Goal: Information Seeking & Learning: Learn about a topic

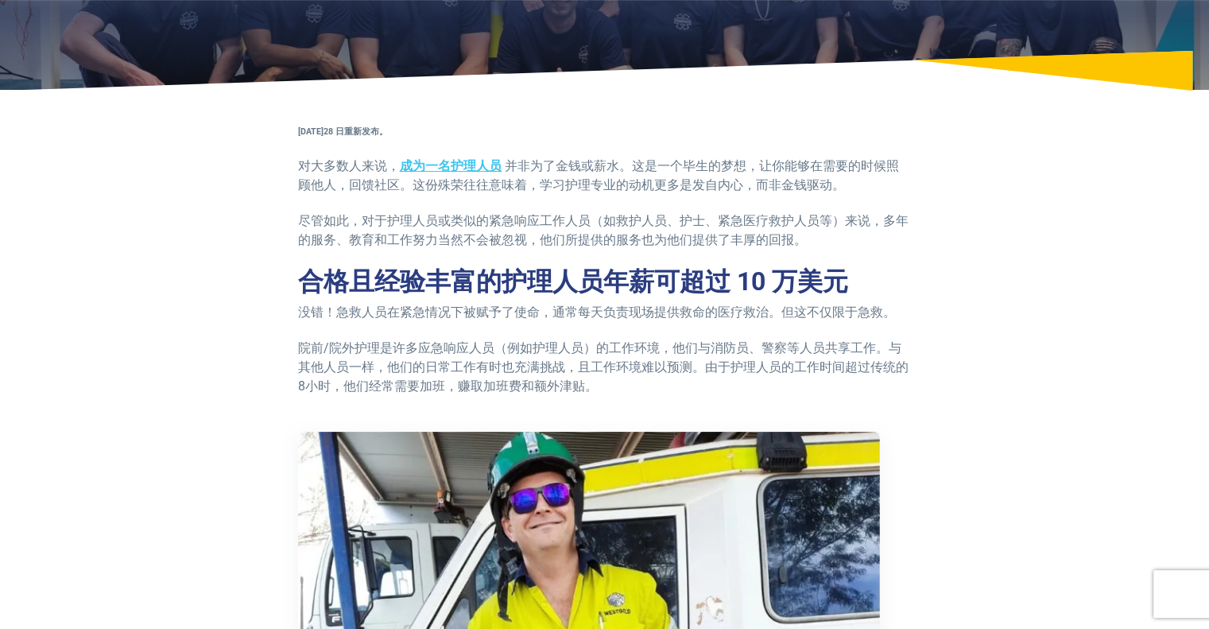
scroll to position [185, 0]
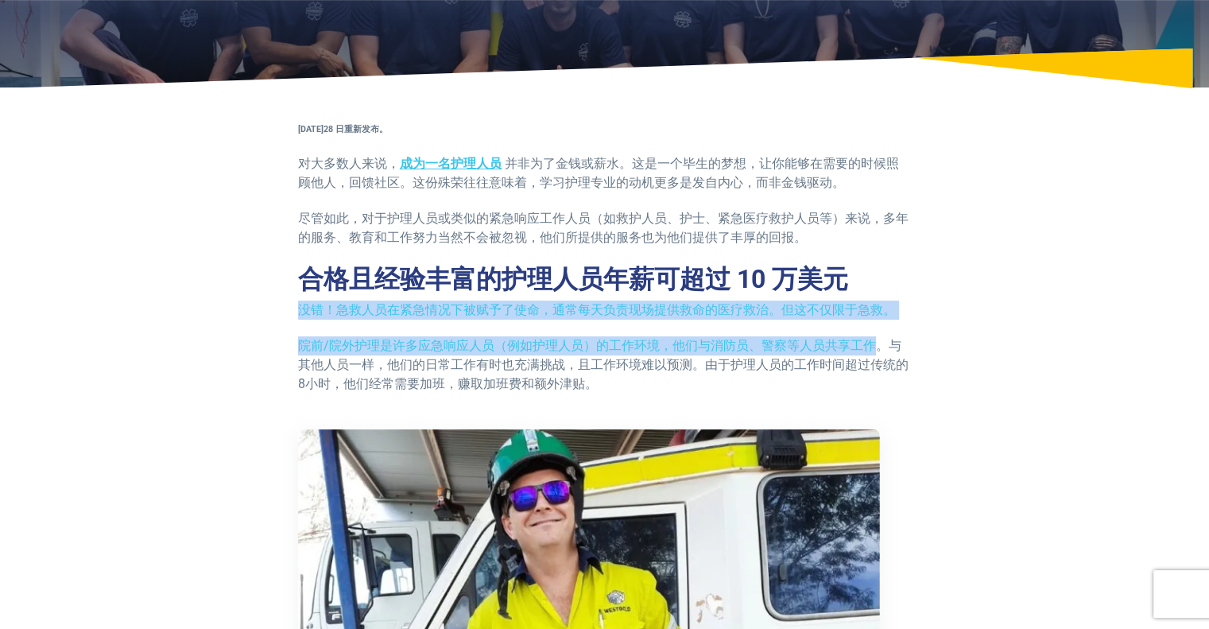
drag, startPoint x: 299, startPoint y: 317, endPoint x: 874, endPoint y: 328, distance: 575.5
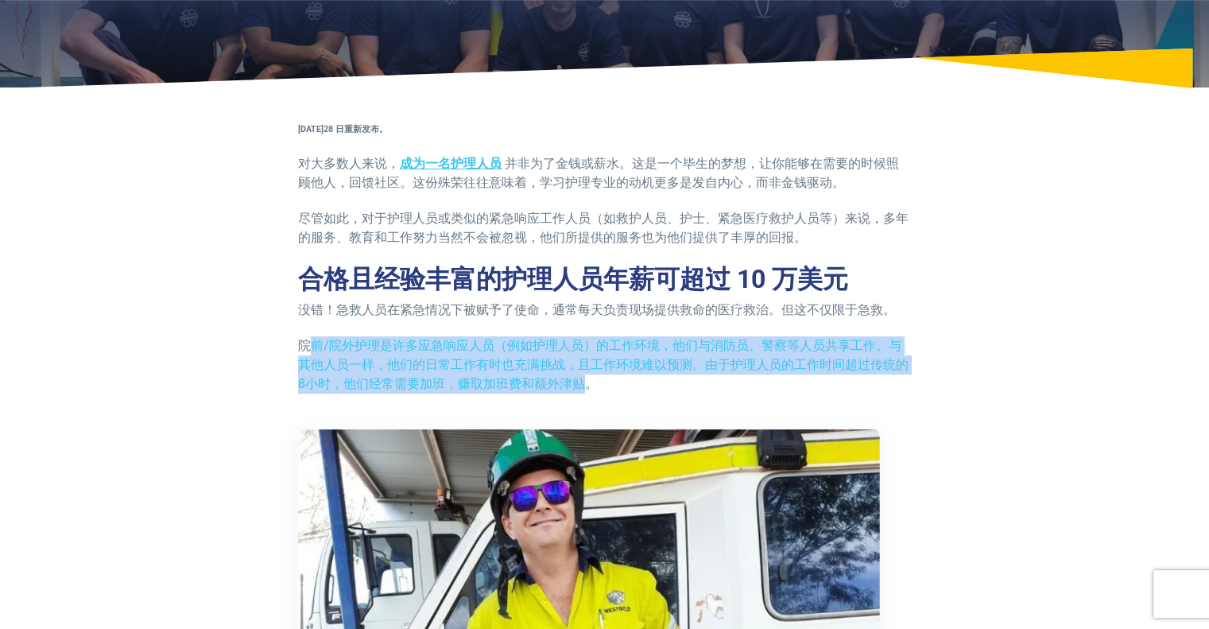
drag, startPoint x: 306, startPoint y: 349, endPoint x: 581, endPoint y: 387, distance: 277.6
click at [581, 387] on font "院前/院外护理是许多应急响应人员（例如护理人员）的工作环境，他们与消防员、警察等人员共享工作。与其他人员一样，他们的日常工作有时也充满挑战，且工作环境难以预测…" at bounding box center [603, 364] width 610 height 53
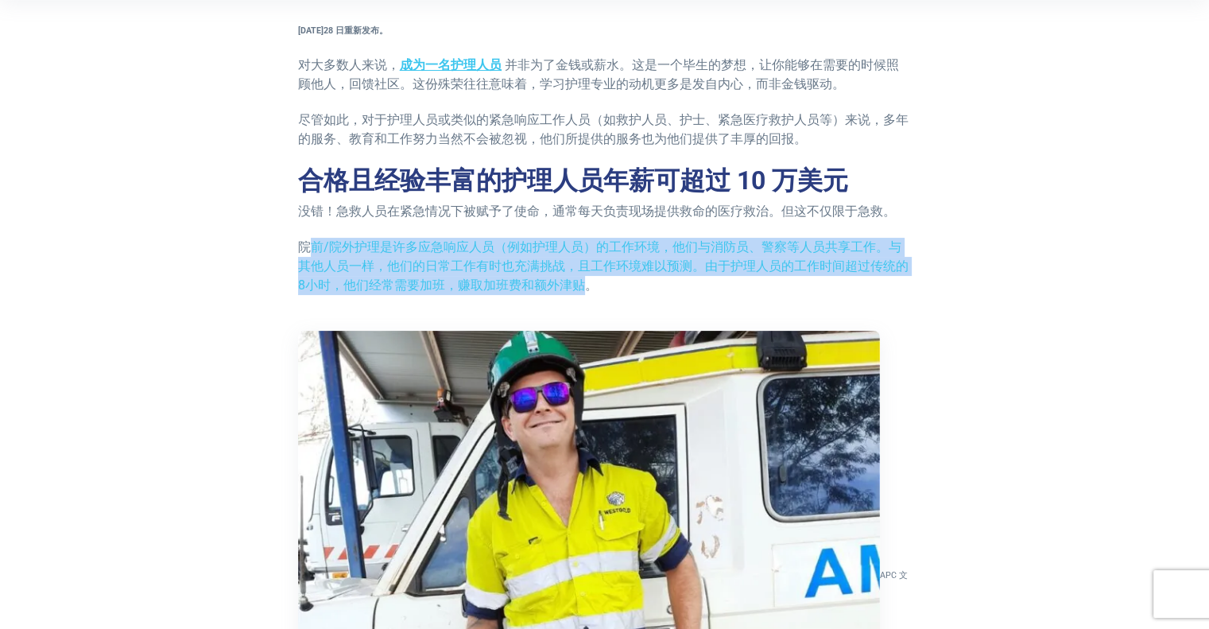
scroll to position [318, 0]
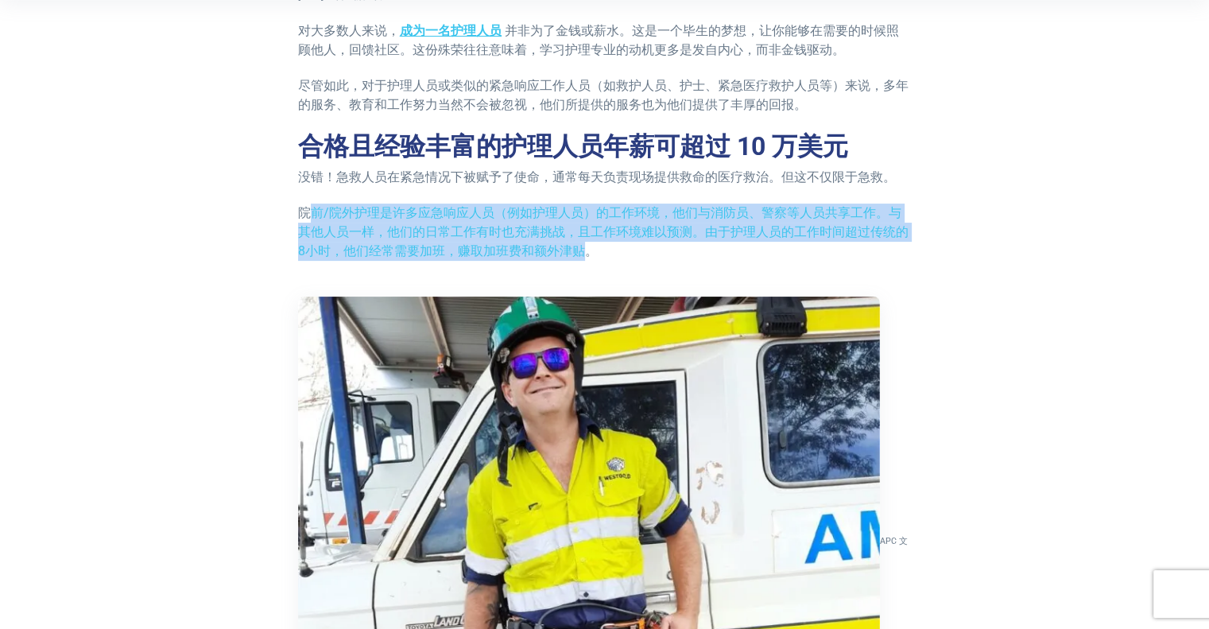
click at [366, 226] on font "院前/院外护理是许多应急响应人员（例如护理人员）的工作环境，他们与消防员、警察等人员共享工作。与其他人员一样，他们的日常工作有时也充满挑战，且工作环境难以预测…" at bounding box center [603, 231] width 610 height 53
drag, startPoint x: 334, startPoint y: 191, endPoint x: 572, endPoint y: 254, distance: 246.7
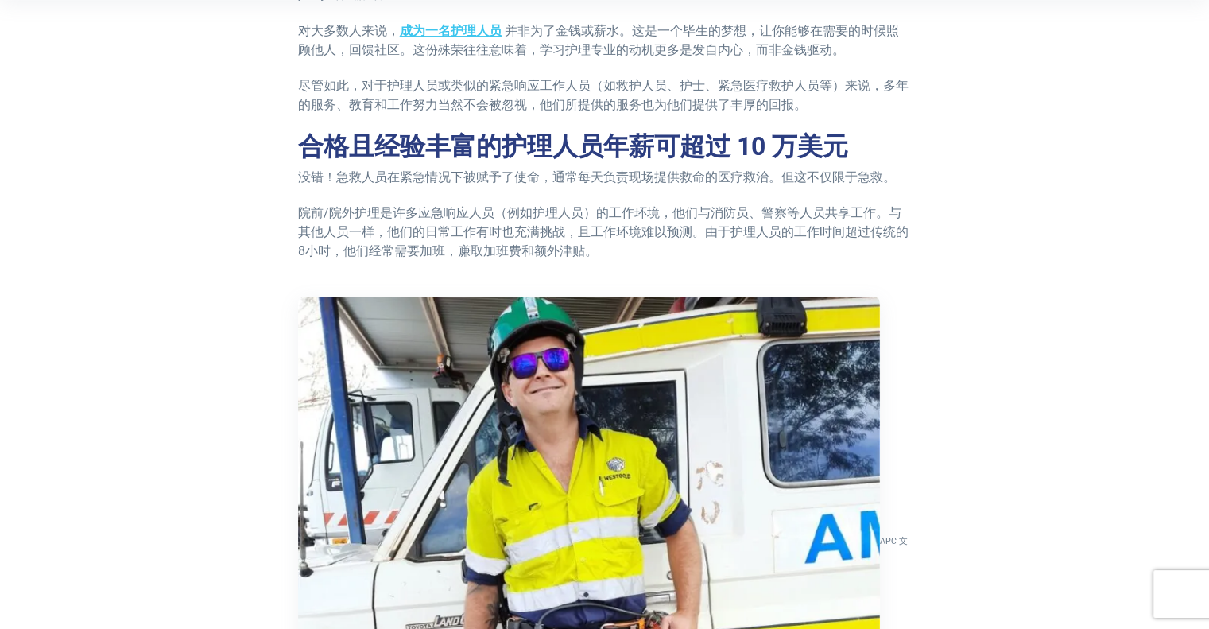
click at [751, 242] on p "院前/院外护理是许多应急响应人员（例如护理人员）的工作环境，他们与消防员、警察等人员共享工作。与其他人员一样，他们的日常工作有时也充满挑战，且工作环境难以预测…" at bounding box center [605, 231] width 614 height 57
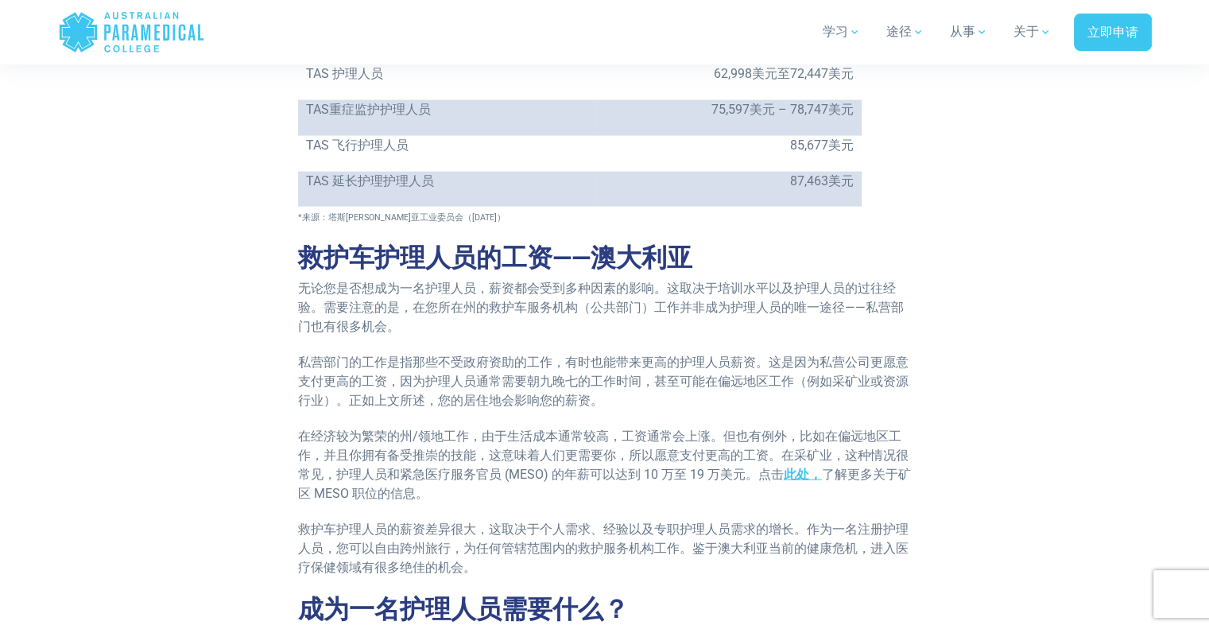
scroll to position [3417, 0]
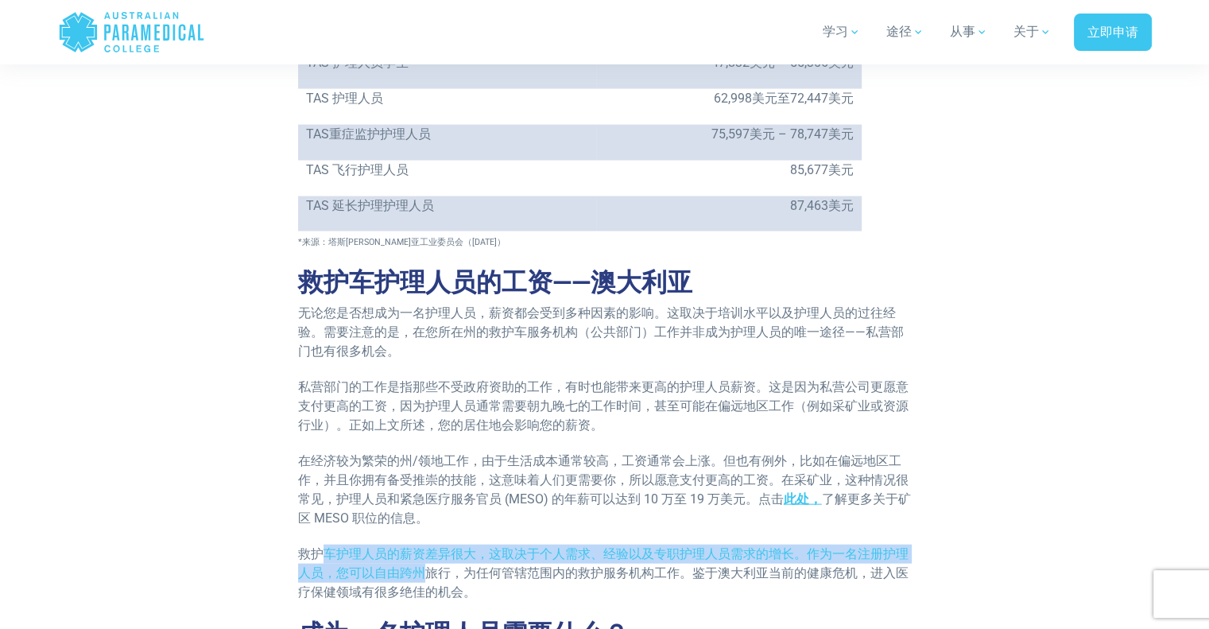
drag, startPoint x: 317, startPoint y: 371, endPoint x: 475, endPoint y: 391, distance: 159.4
click at [432, 544] on p "救护车护理人员的薪资差异很大，这取决于个人需求、经验以及专职护理人员需求的增长。作为一名注册护理人员，您可以自由跨州旅行，为任何管辖范围内的救护服务机构工作。…" at bounding box center [605, 572] width 614 height 57
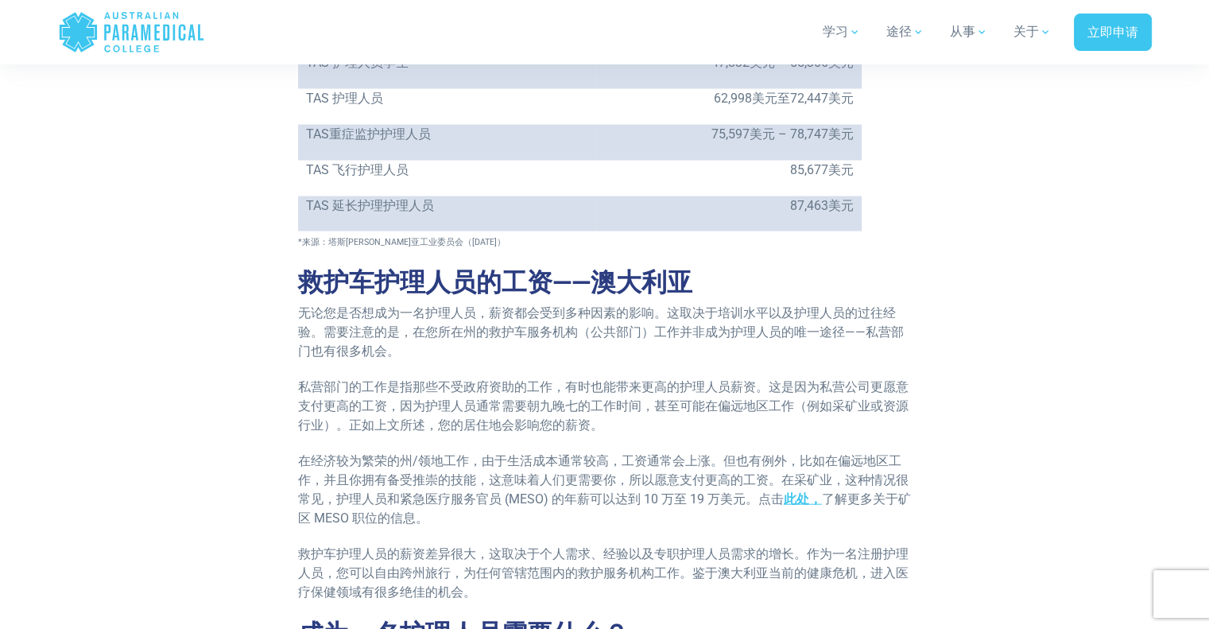
click at [753, 546] on font "救护车护理人员的薪资差异很大，这取决于个人需求、经验以及专职护理人员需求的增长。作为一名注册护理人员，您可以自由跨州旅行，为任何管辖范围内的救护服务机构工作。…" at bounding box center [603, 572] width 610 height 53
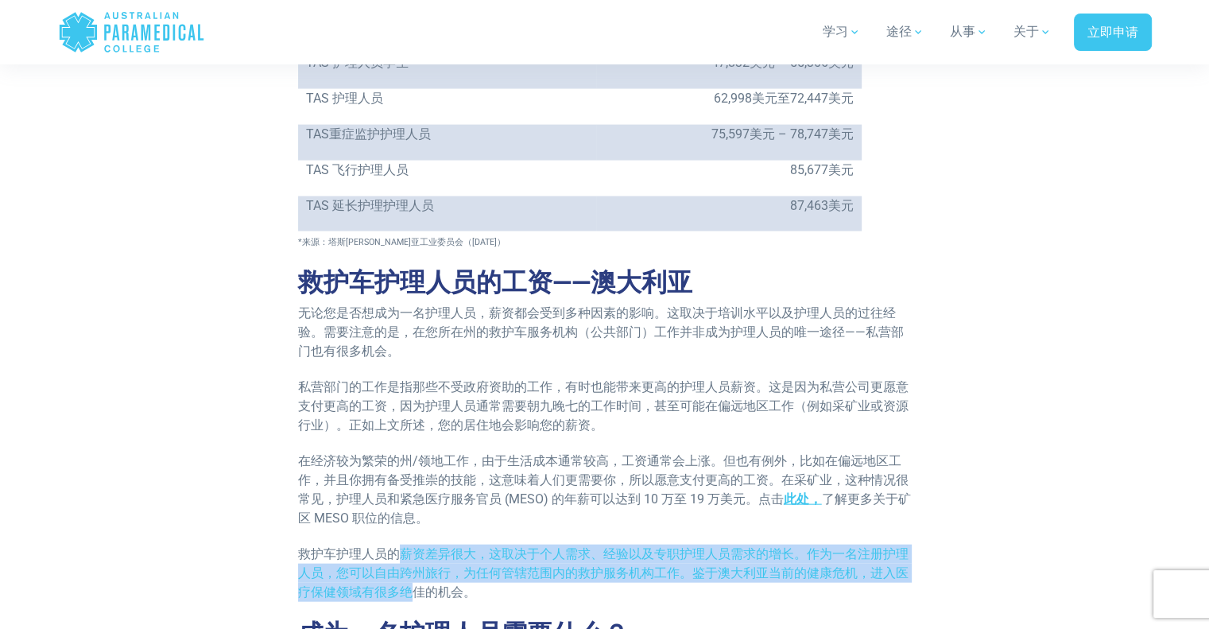
drag, startPoint x: 399, startPoint y: 371, endPoint x: 427, endPoint y: 408, distance: 45.9
click at [418, 546] on font "救护车护理人员的薪资差异很大，这取决于个人需求、经验以及专职护理人员需求的增长。作为一名注册护理人员，您可以自由跨州旅行，为任何管辖范围内的救护服务机构工作。…" at bounding box center [603, 572] width 610 height 53
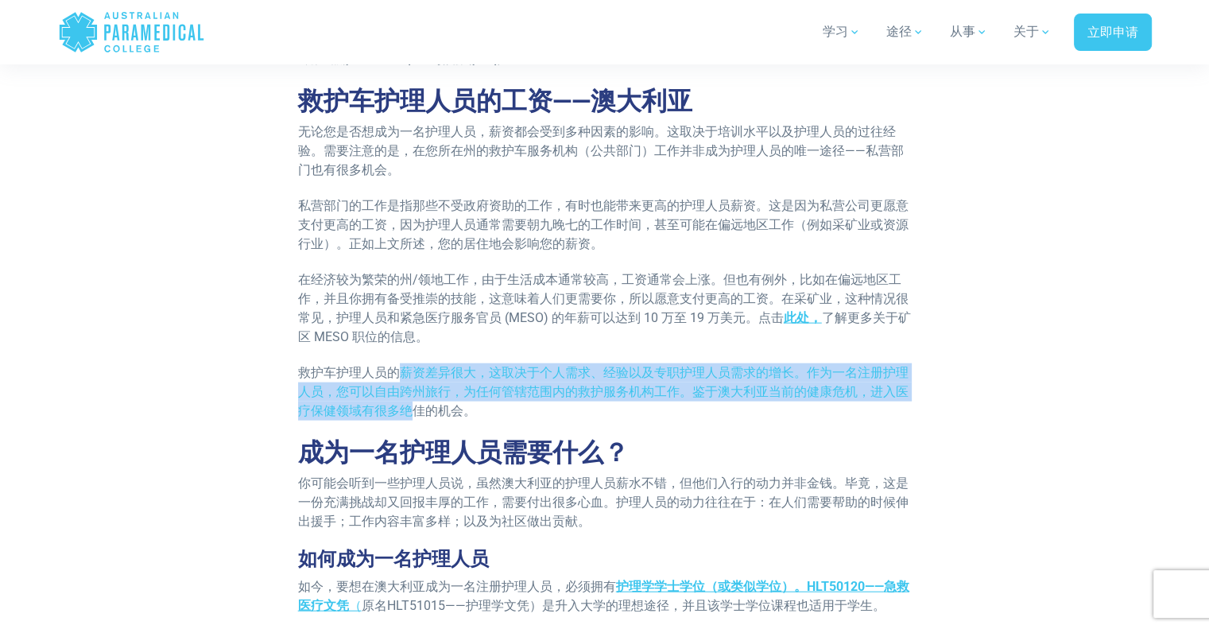
scroll to position [3602, 0]
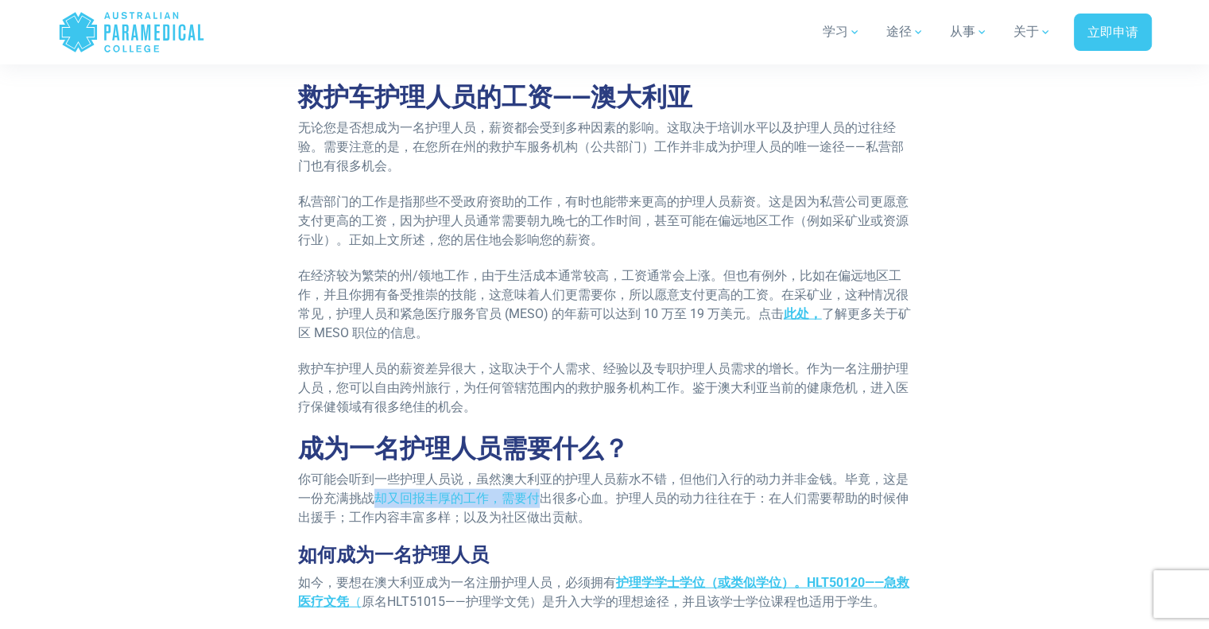
drag, startPoint x: 369, startPoint y: 306, endPoint x: 543, endPoint y: 319, distance: 174.6
click at [537, 471] on font "你可能会听到一些护理人员说，虽然澳大利亚的护理人员薪水不错，但他们入行的动力并非金钱。毕竟，这是一份充满挑战却又回报丰厚的工作，需要付出很多心血。护理人员的动…" at bounding box center [603, 497] width 610 height 53
click at [597, 470] on p "你可能会听到一些护理人员说，虽然澳大利亚的护理人员薪水不错，但他们入行的动力并非金钱。毕竟，这是一份充满挑战却又回报丰厚的工作，需要付出很多心血。护理人员的动…" at bounding box center [605, 498] width 614 height 57
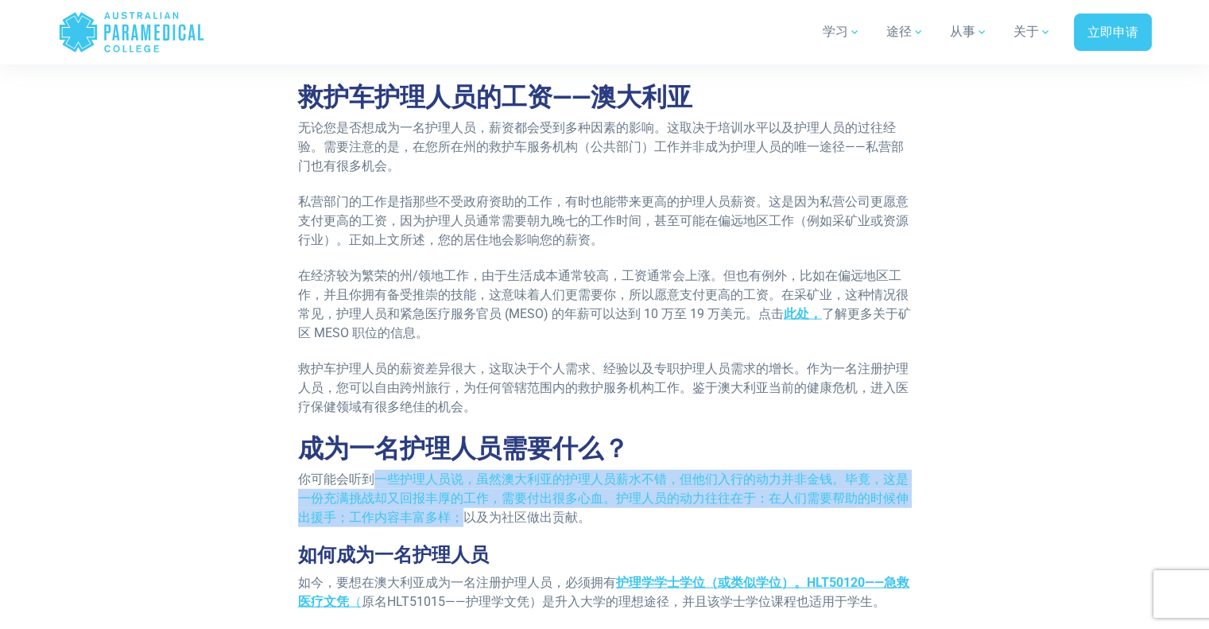
drag, startPoint x: 375, startPoint y: 290, endPoint x: 463, endPoint y: 335, distance: 98.5
click at [463, 471] on font "你可能会听到一些护理人员说，虽然澳大利亚的护理人员薪水不错，但他们入行的动力并非金钱。毕竟，这是一份充满挑战却又回报丰厚的工作，需要付出很多心血。护理人员的动…" at bounding box center [603, 497] width 610 height 53
click at [722, 471] on font "你可能会听到一些护理人员说，虽然澳大利亚的护理人员薪水不错，但他们入行的动力并非金钱。毕竟，这是一份充满挑战却又回报丰厚的工作，需要付出很多心血。护理人员的动…" at bounding box center [603, 497] width 610 height 53
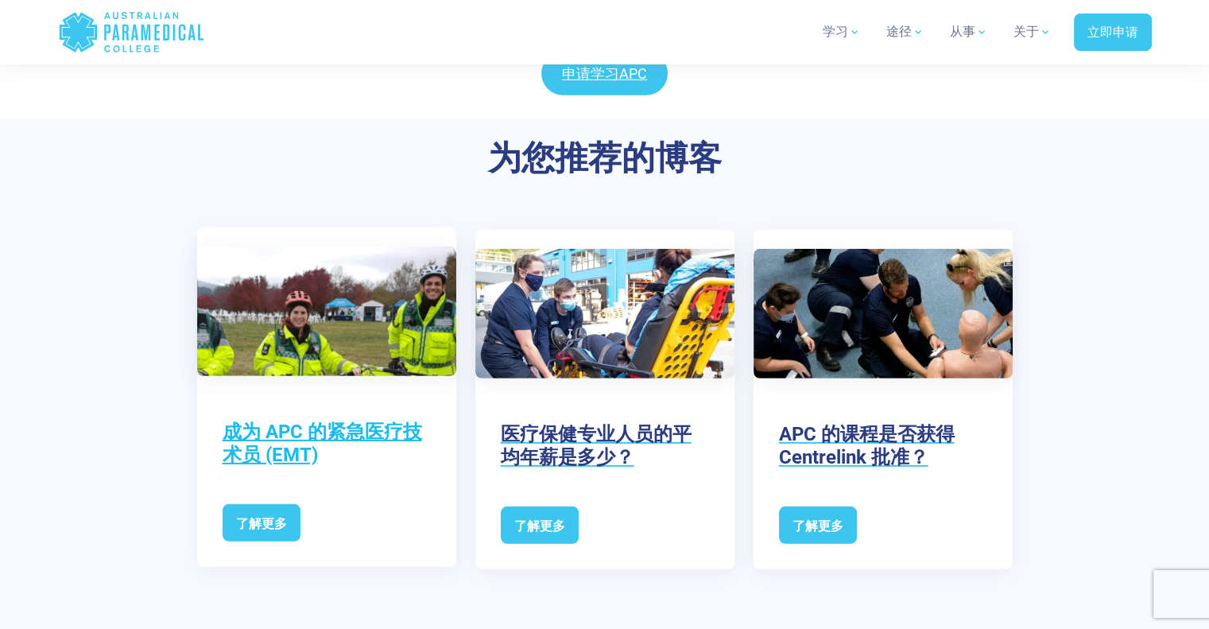
scroll to position [4741, 0]
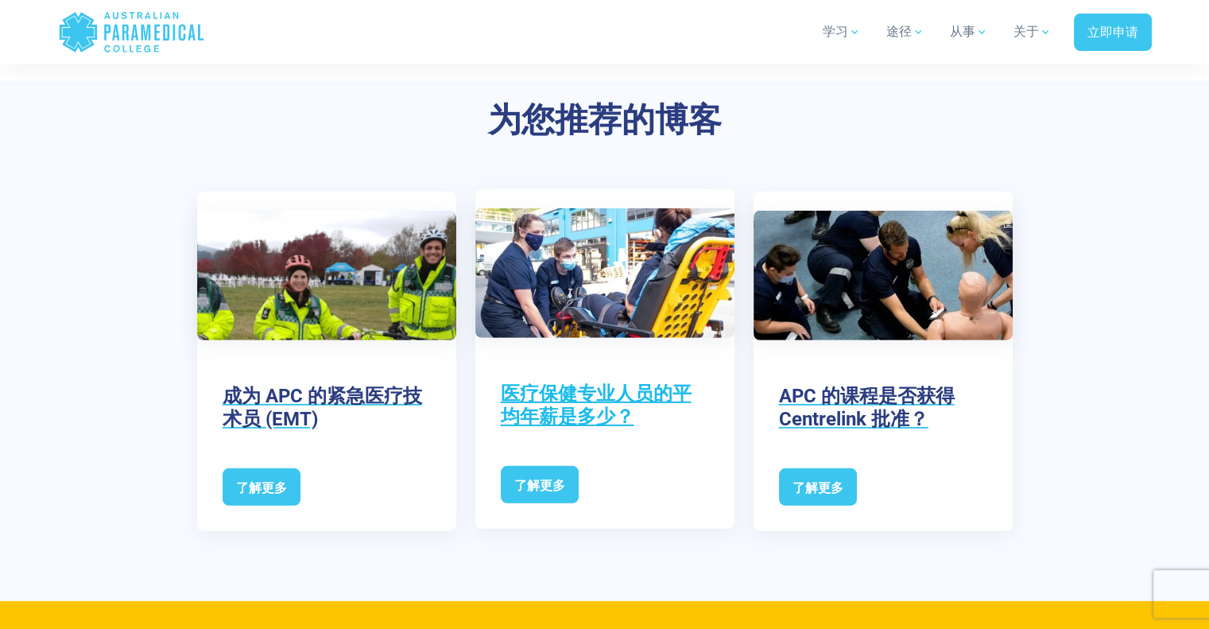
click at [582, 382] on font "医疗保健专业人员的平均年薪是多少？" at bounding box center [596, 404] width 191 height 45
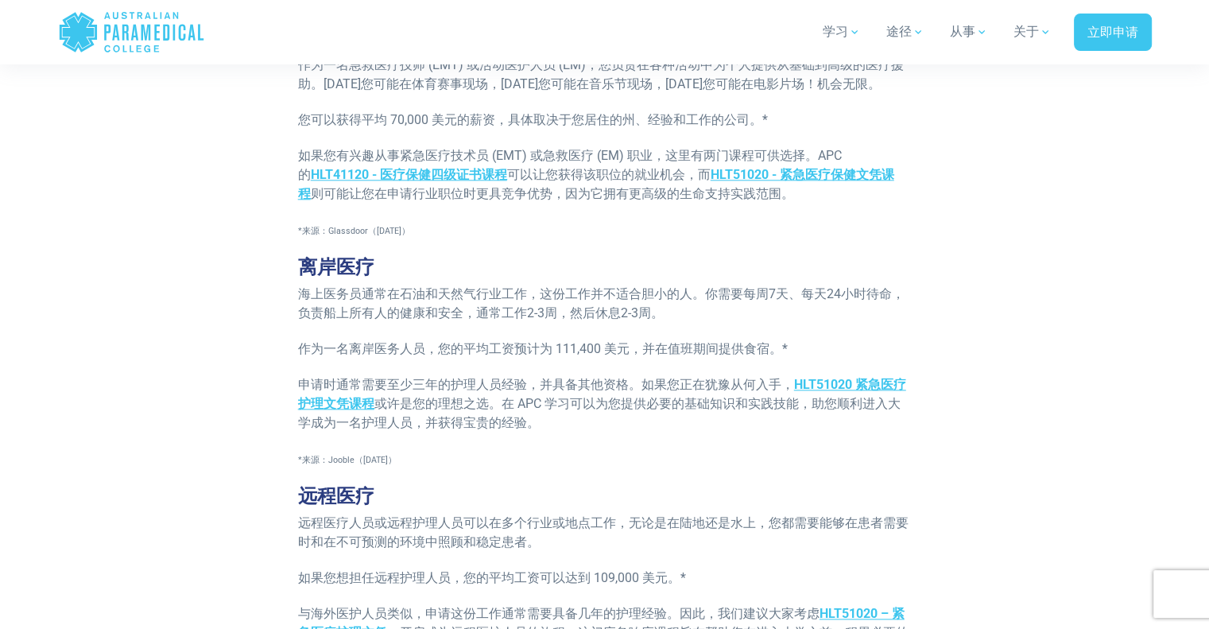
scroll to position [2014, 0]
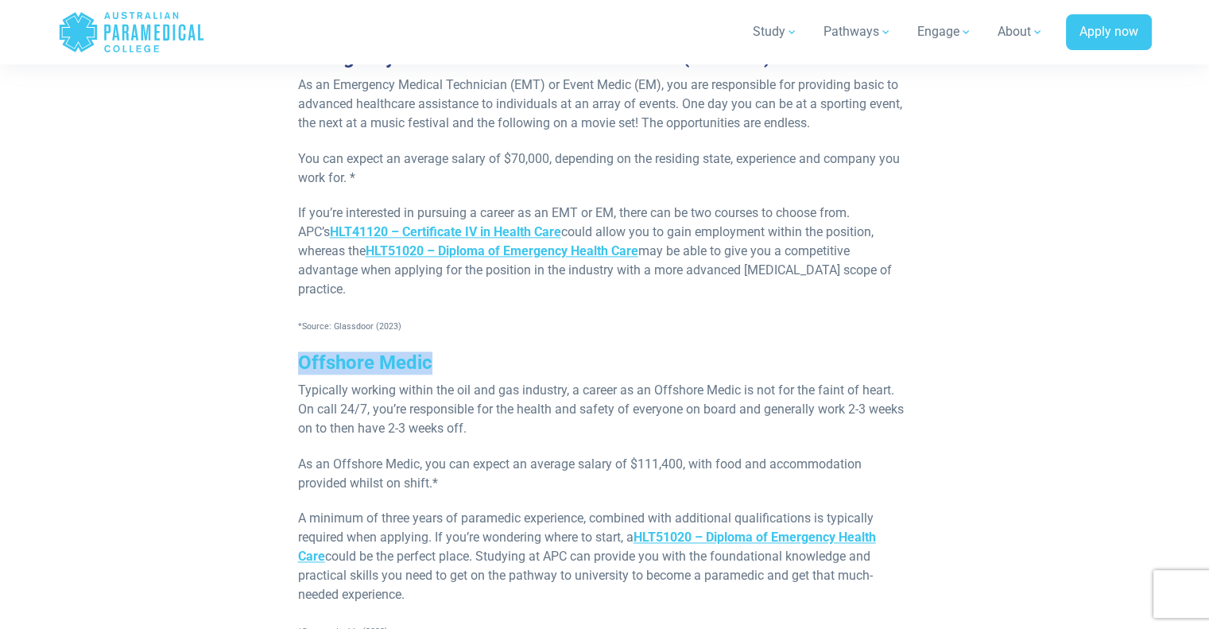
drag, startPoint x: 299, startPoint y: 317, endPoint x: 436, endPoint y: 319, distance: 137.5
click at [436, 351] on h3 "Offshore Medic" at bounding box center [605, 362] width 614 height 23
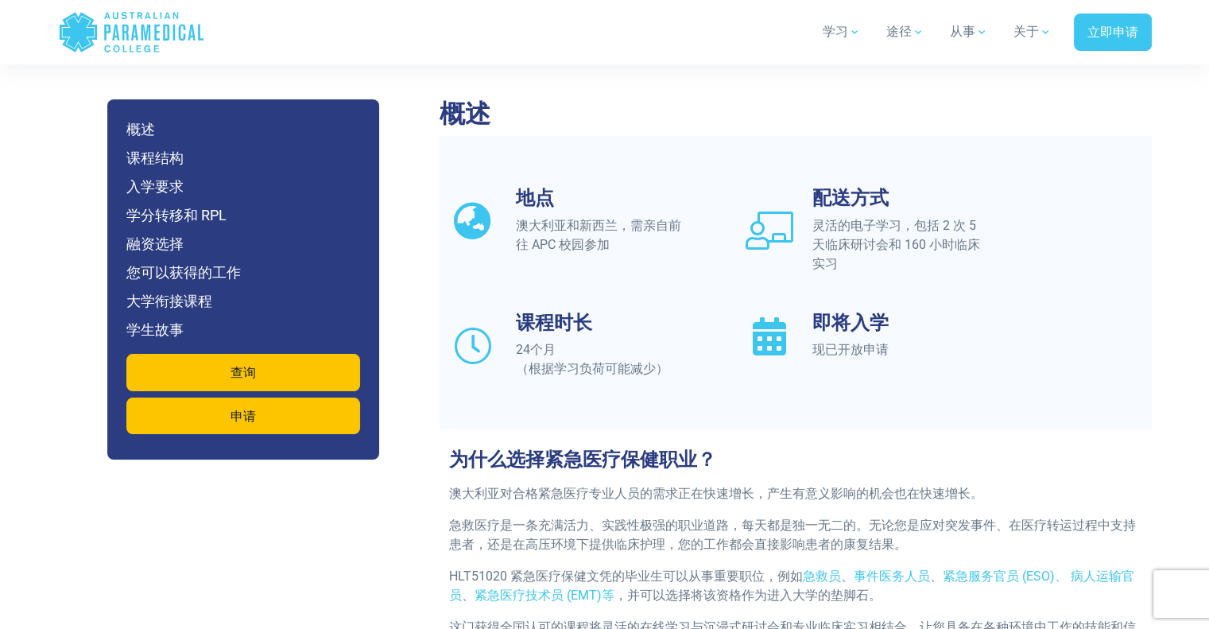
scroll to position [1272, 0]
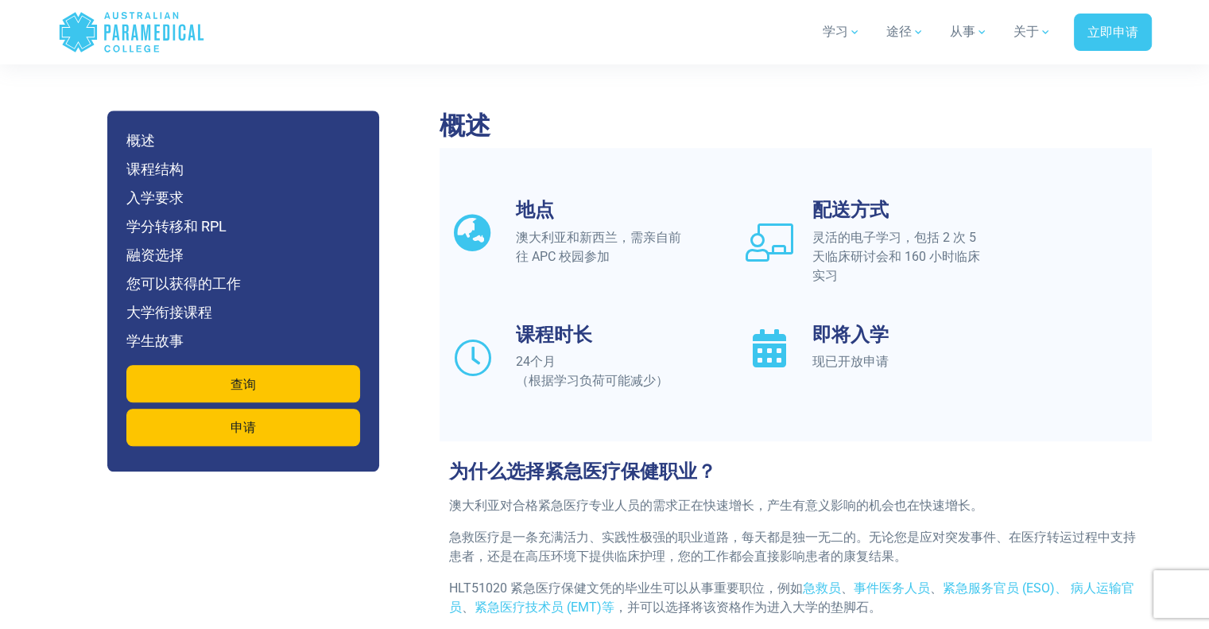
drag, startPoint x: 744, startPoint y: 353, endPoint x: 710, endPoint y: 430, distance: 84.0
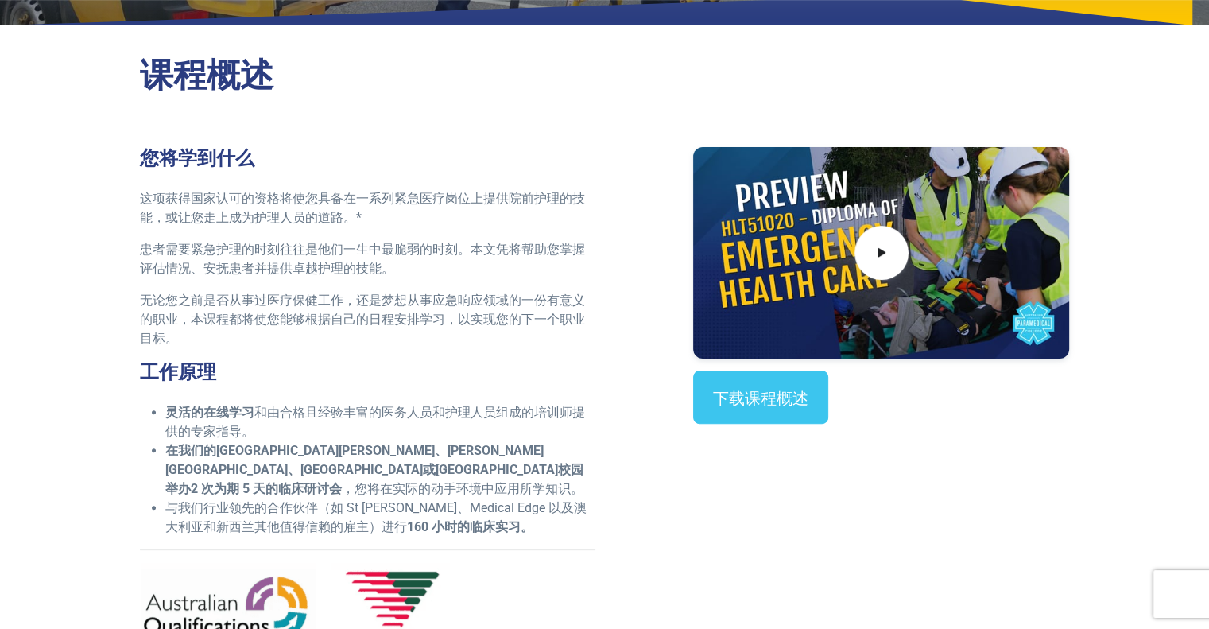
scroll to position [308, 0]
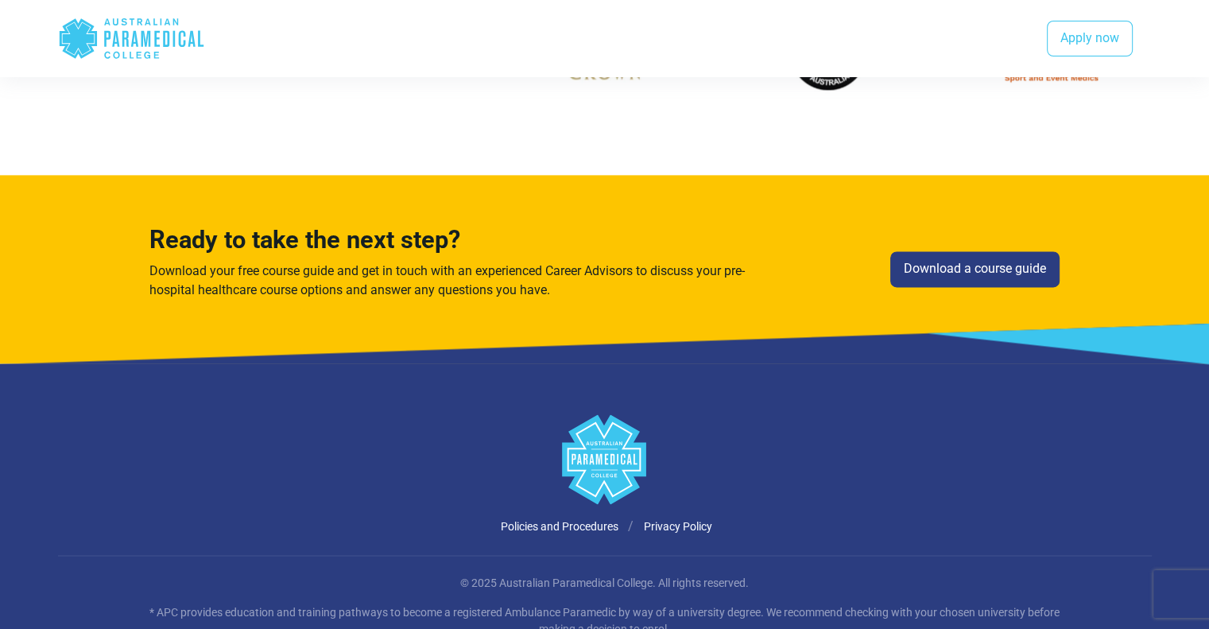
scroll to position [2201, 0]
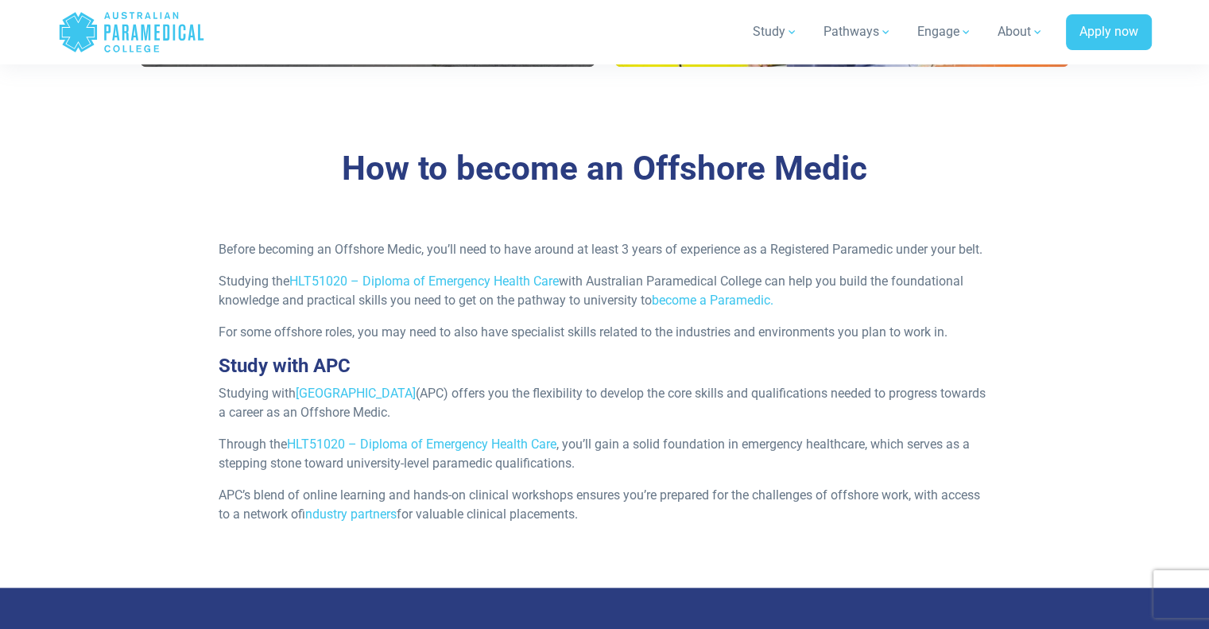
scroll to position [1362, 0]
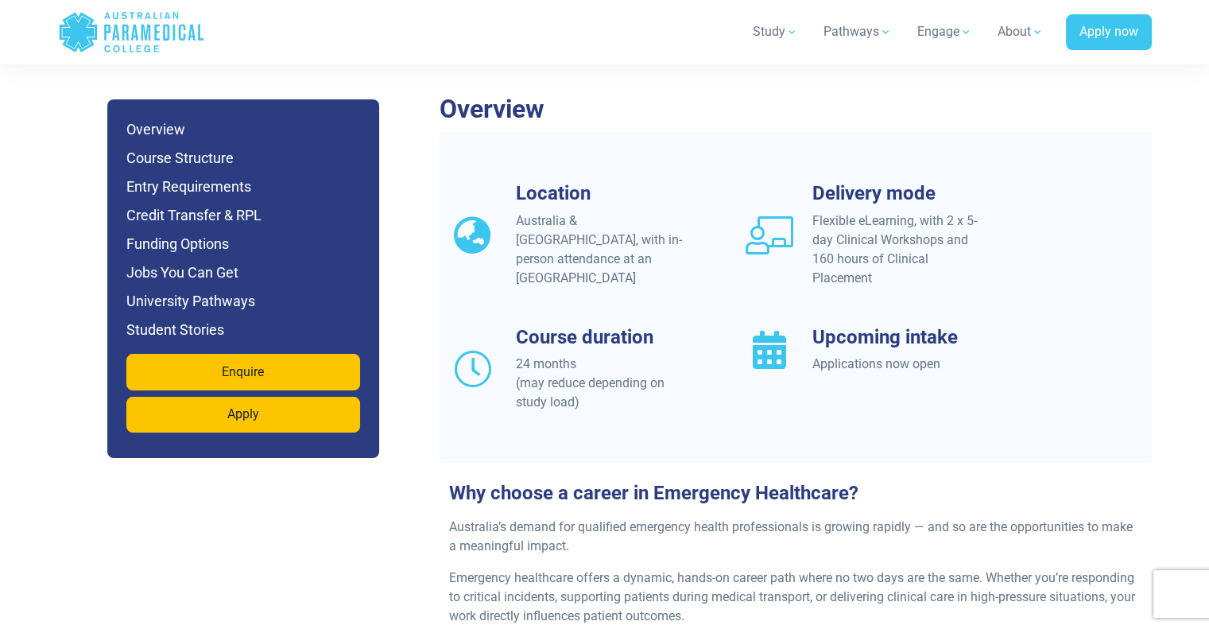
scroll to position [1351, 0]
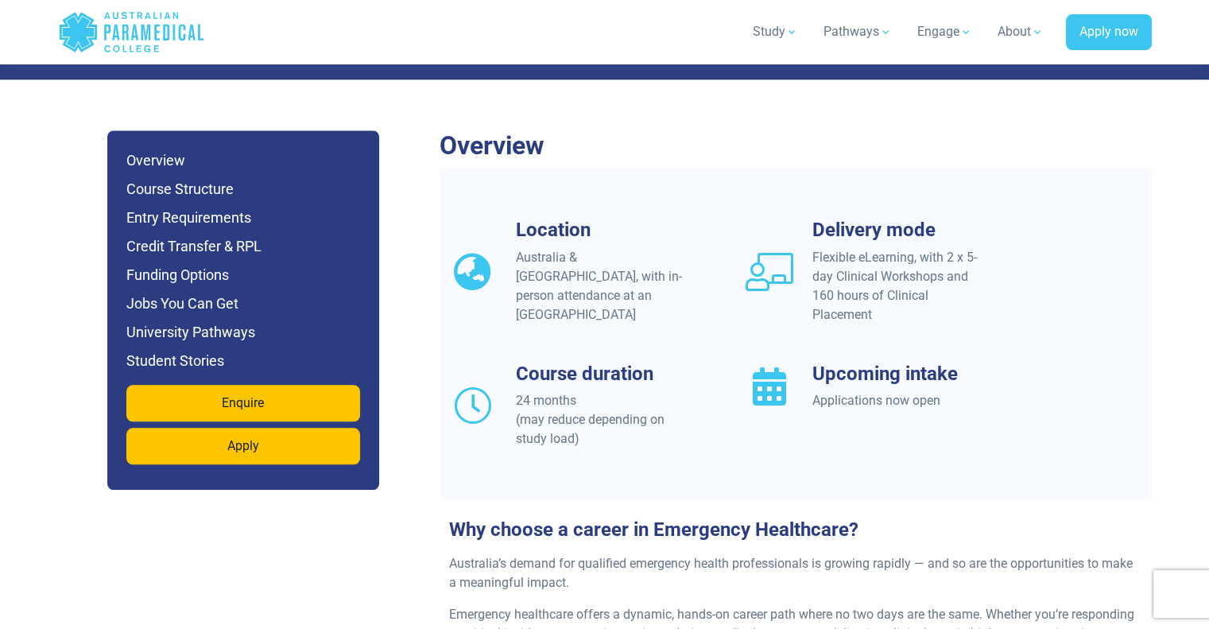
drag, startPoint x: 514, startPoint y: 193, endPoint x: 595, endPoint y: 271, distance: 112.4
click at [595, 271] on div "Location Australia & New Zealand, with in-person attendance at an APC Campus" at bounding box center [587, 272] width 296 height 106
click at [648, 277] on div "Location Australia & New Zealand, with in-person attendance at an APC Campus" at bounding box center [587, 272] width 296 height 106
drag, startPoint x: 598, startPoint y: 260, endPoint x: 537, endPoint y: 196, distance: 88.3
click at [537, 219] on div "Location Australia & New Zealand, with in-person attendance at an APC Campus" at bounding box center [602, 272] width 172 height 106
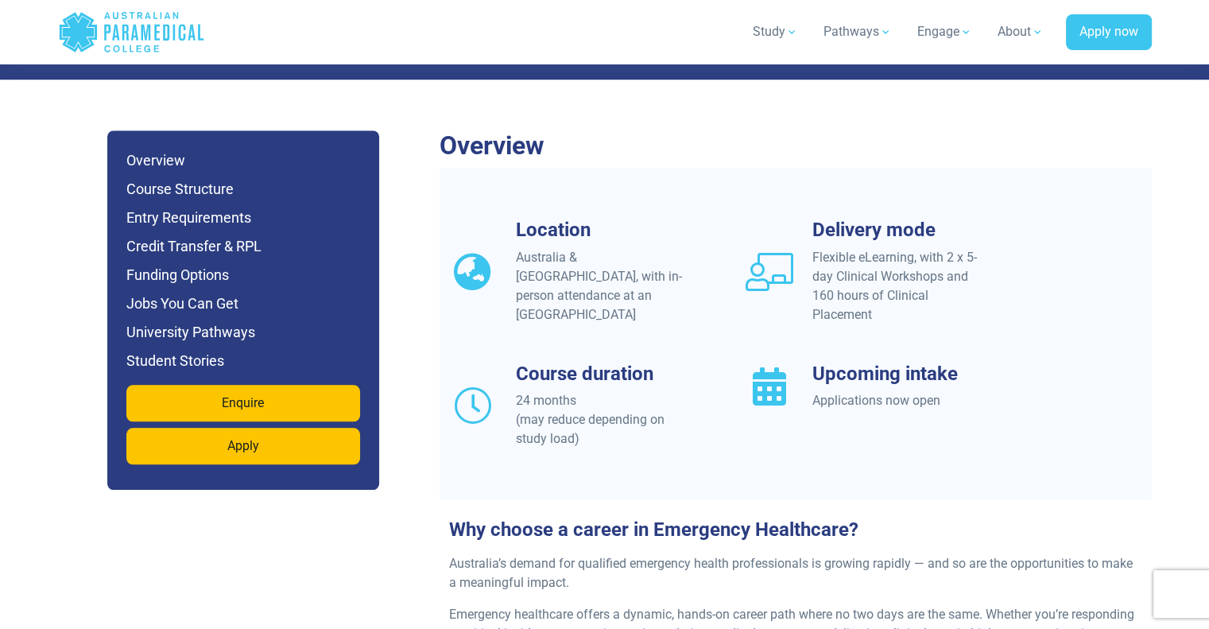
click at [679, 269] on div "Location Australia & New Zealand, with in-person attendance at an APC Campus" at bounding box center [587, 272] width 296 height 106
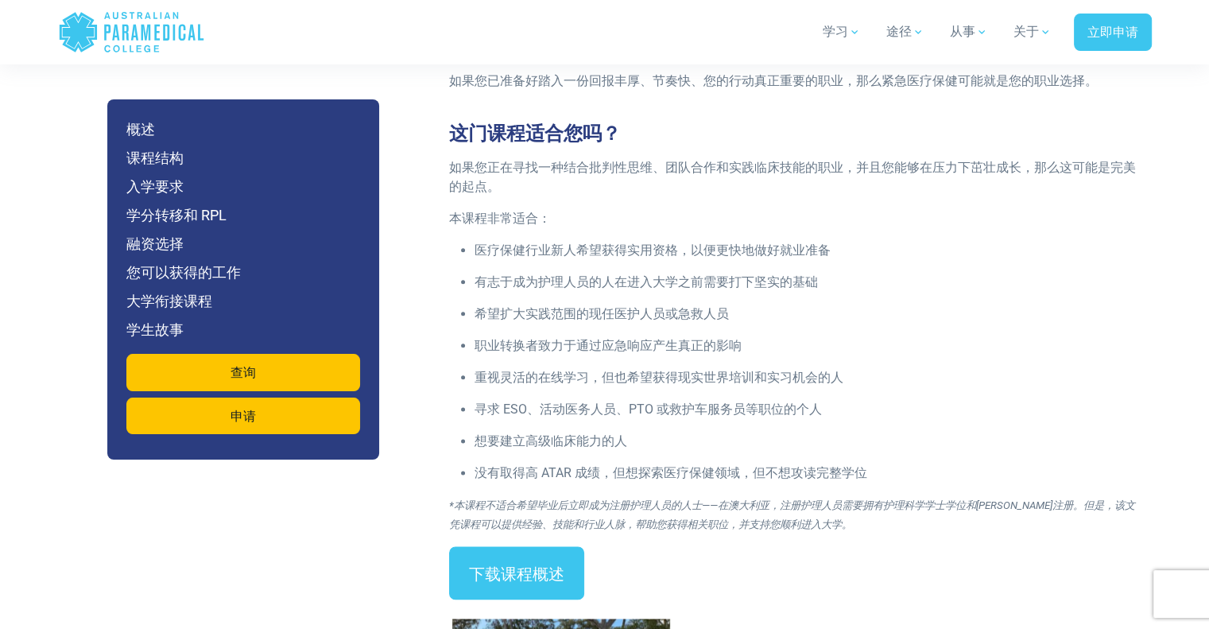
scroll to position [1799, 0]
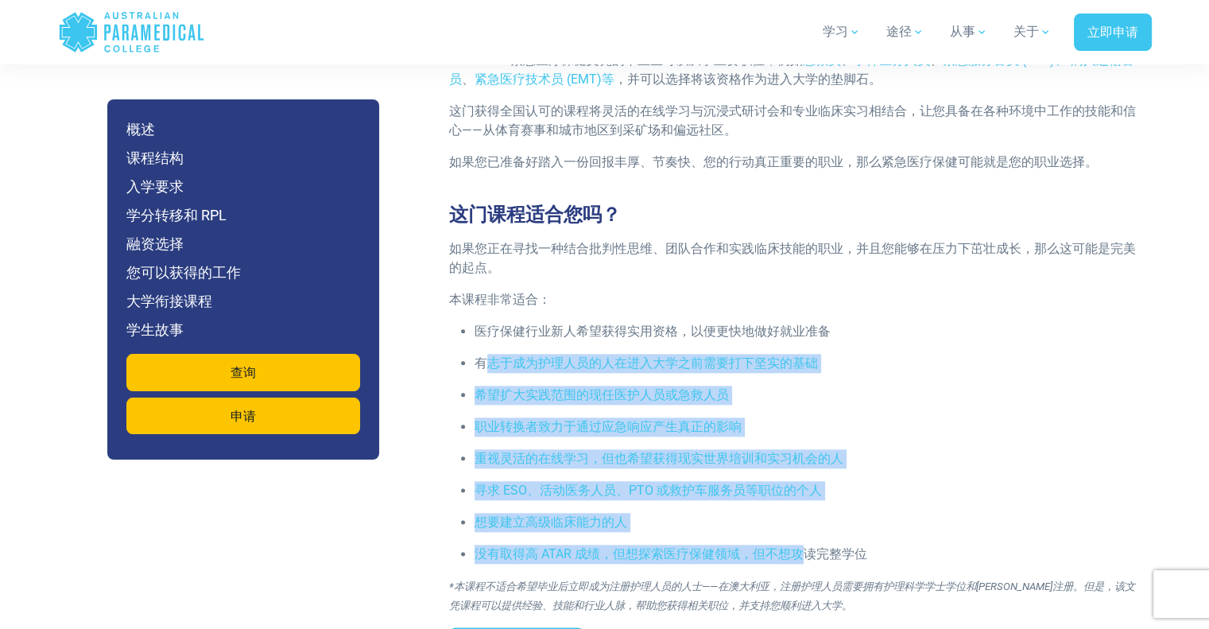
drag, startPoint x: 484, startPoint y: 342, endPoint x: 796, endPoint y: 524, distance: 361.5
click at [796, 524] on ul "医疗保健行业新人希望获得实用资格，以便更快地做好就业准备 有志于成为护理人员的人在进入大学之前需要打下坚实的基础 希望扩大实践范围的现任医护人员或急救人员 职…" at bounding box center [795, 443] width 693 height 242
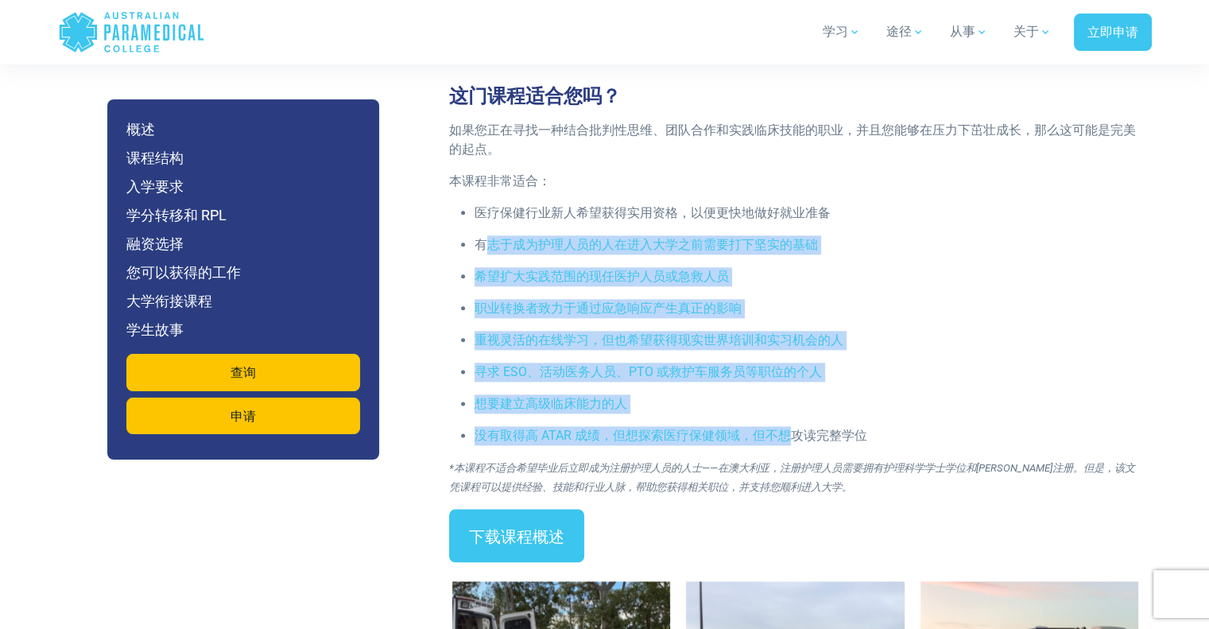
scroll to position [1985, 0]
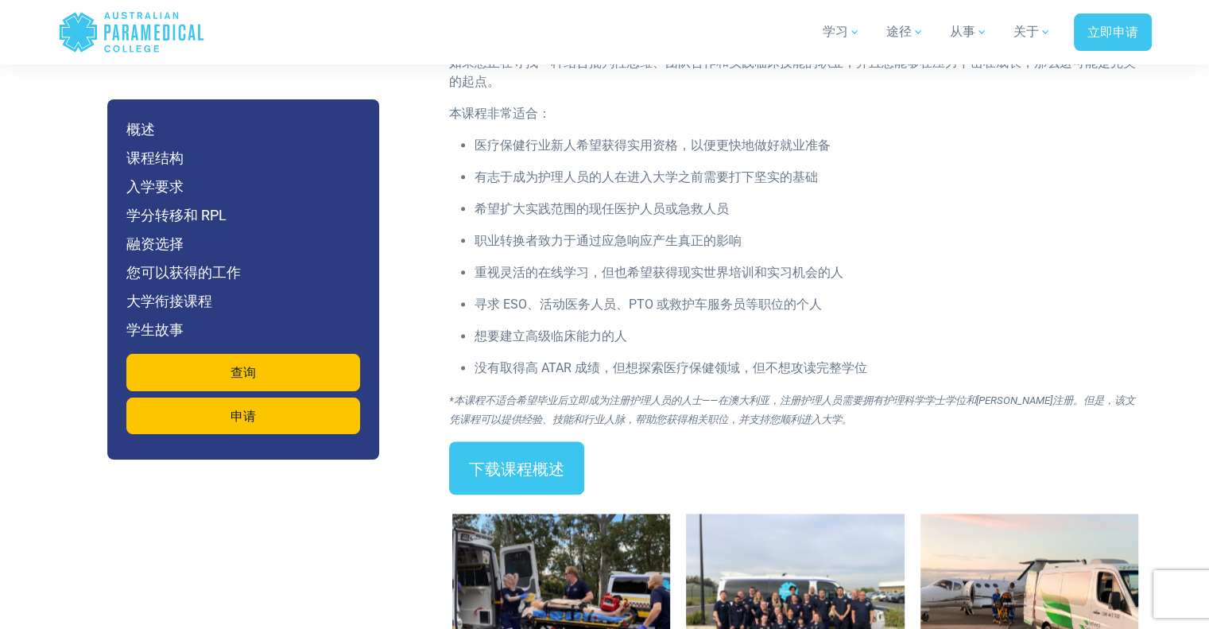
click at [795, 396] on font "*本课程不适合希望毕业后立即成为注册护理人员的人士——在澳大利亚，注册护理人员需要拥有护理科学学士学位和AHPRA注册。但是，该文凭课程可以提供经验、技能和行…" at bounding box center [792, 409] width 686 height 31
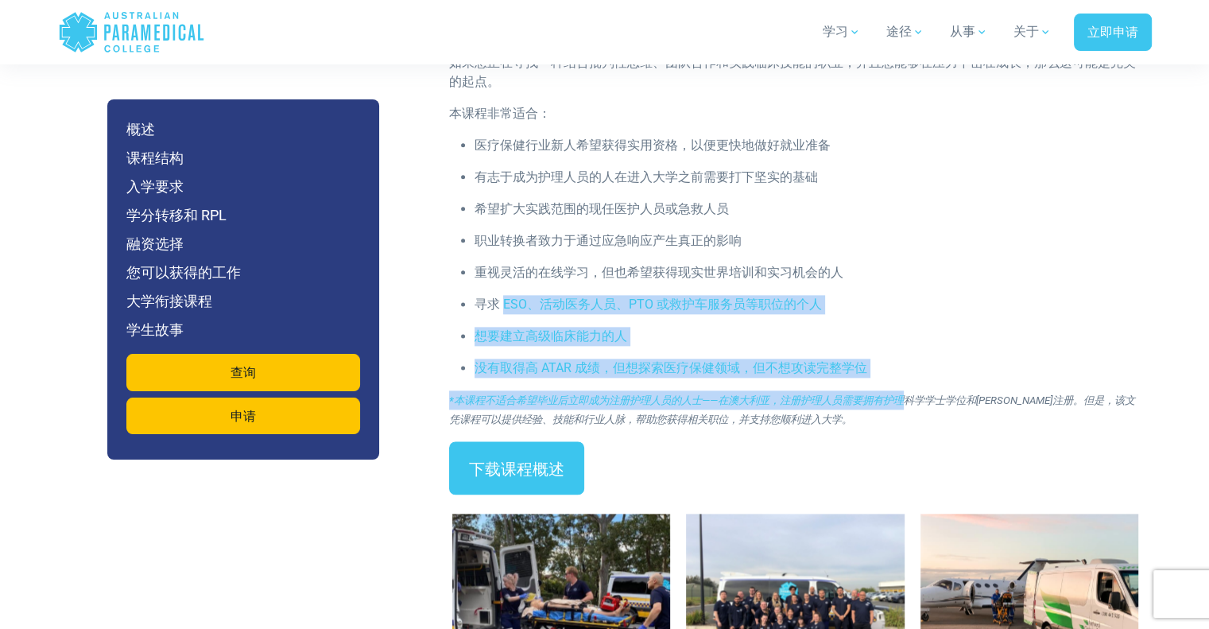
drag, startPoint x: 918, startPoint y: 368, endPoint x: 717, endPoint y: 357, distance: 201.4
click at [502, 277] on div "如果您正在寻找一种结合批判性思维、团队合作和实践临床技能的职业，并且您能够在压力下茁壮成长，那么这可能是完美的起点。 本课程非常适合： 医疗保健行业新人希望获…" at bounding box center [795, 247] width 712 height 388
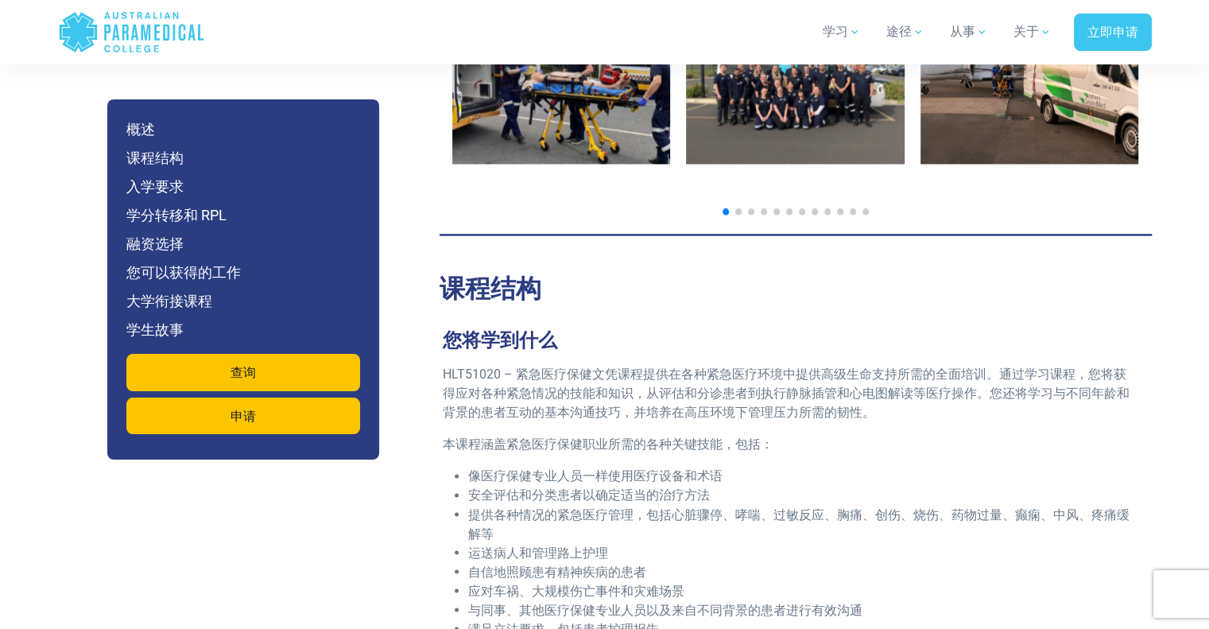
scroll to position [2515, 0]
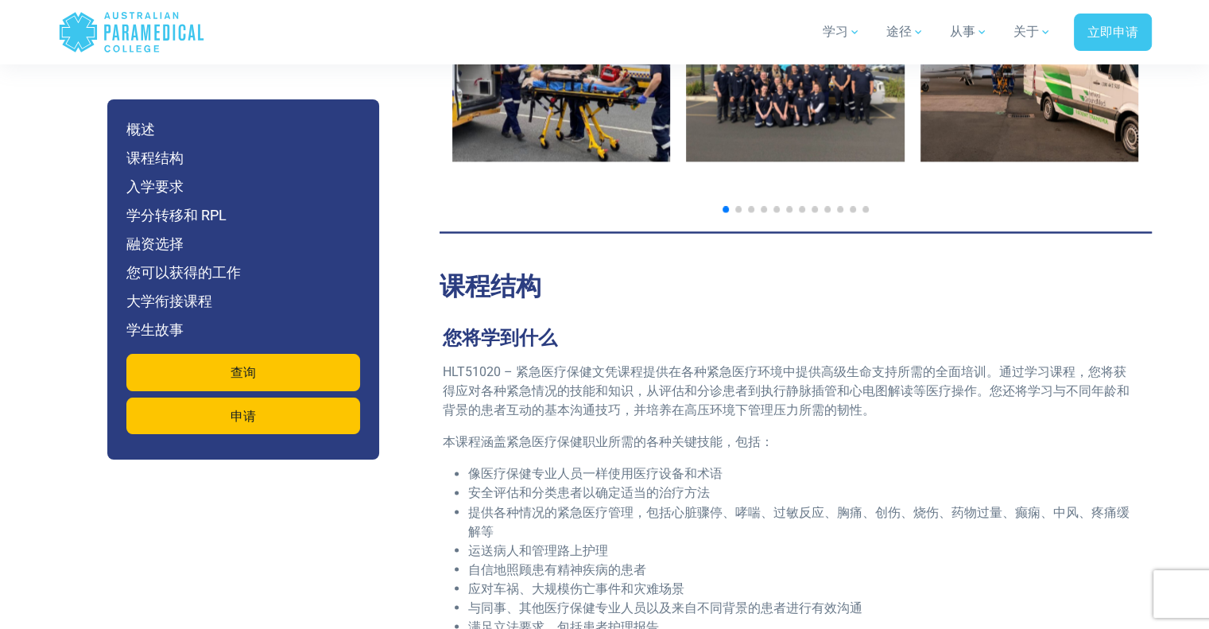
click at [592, 408] on div "HLT51020 – 紧急医疗保健文凭课程提供在各种紧急医疗环境中提供高级生命支持所需的全面培训。通过学习课程，您将获得应对各种紧急情况的技能和知识，从评估和…" at bounding box center [789, 530] width 712 height 337
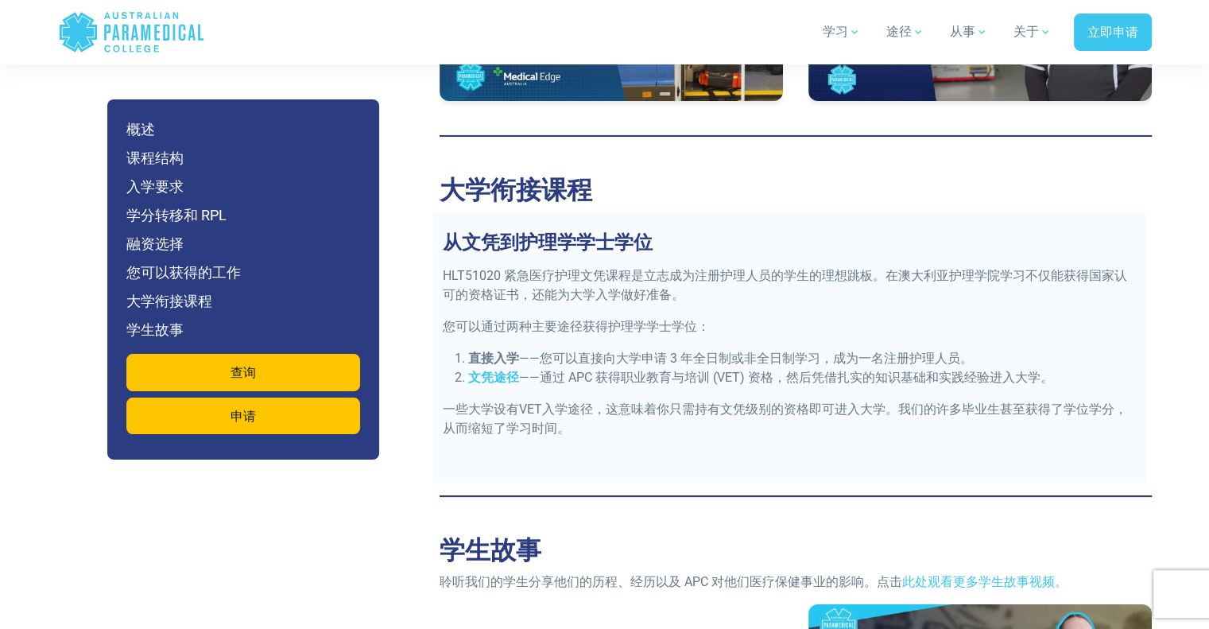
scroll to position [5879, 0]
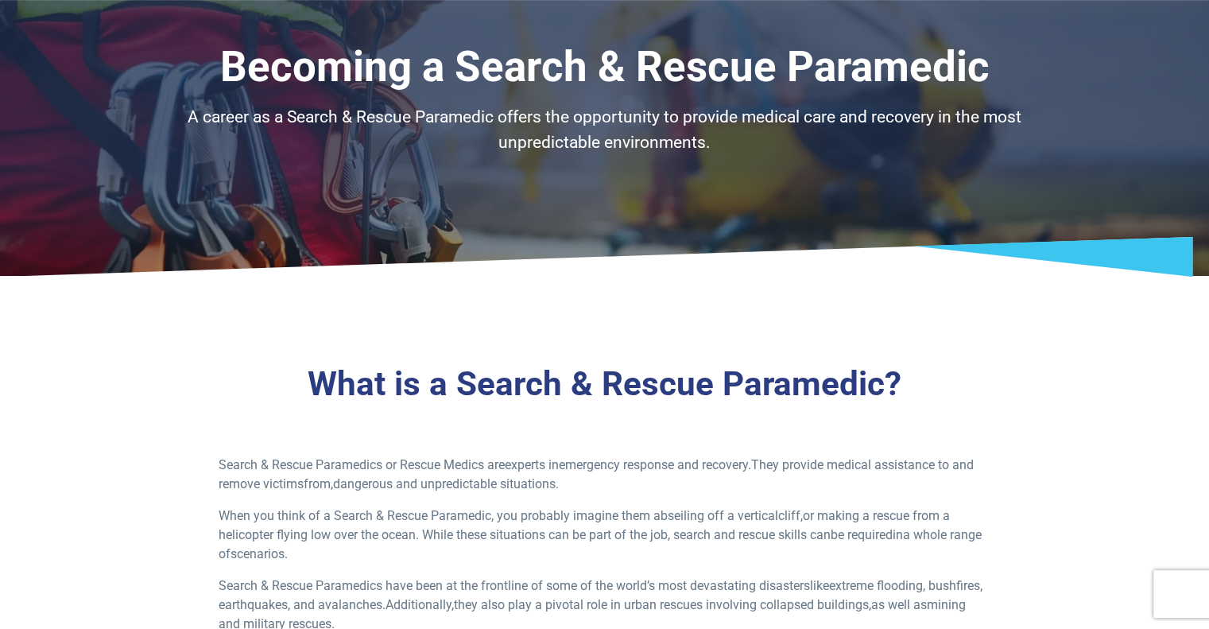
scroll to position [185, 0]
